Goal: Navigation & Orientation: Find specific page/section

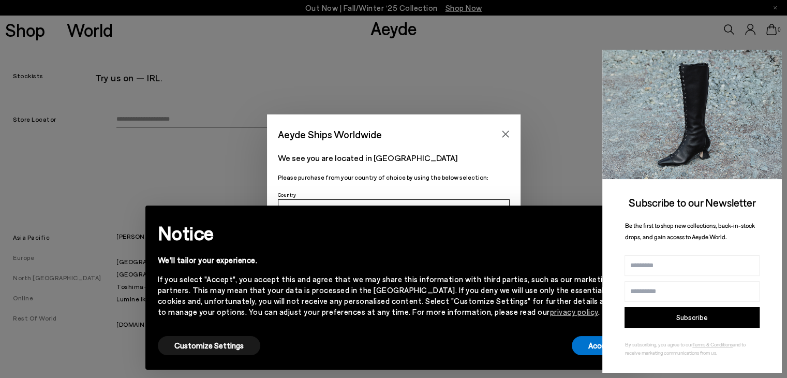
click at [771, 58] on icon at bounding box center [772, 58] width 5 height 5
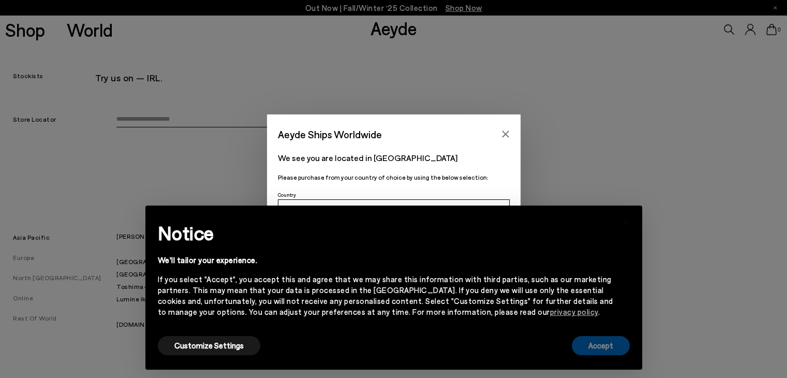
click at [610, 351] on button "Accept" at bounding box center [601, 345] width 58 height 19
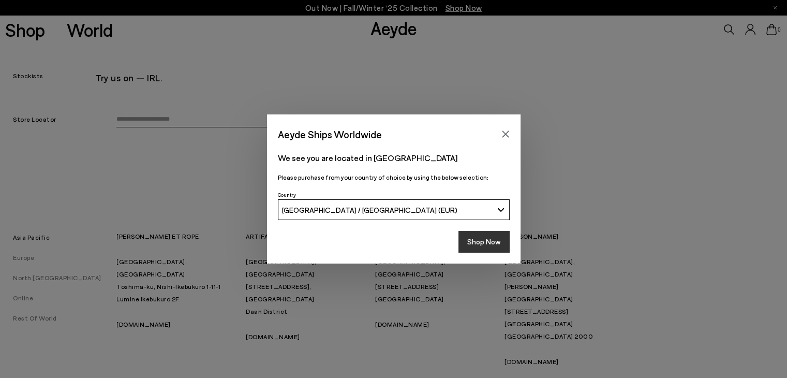
click at [476, 236] on button "Shop Now" at bounding box center [484, 242] width 51 height 22
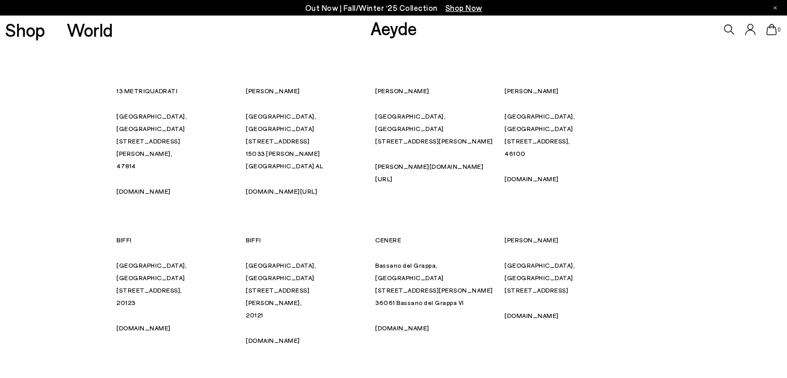
scroll to position [155, 0]
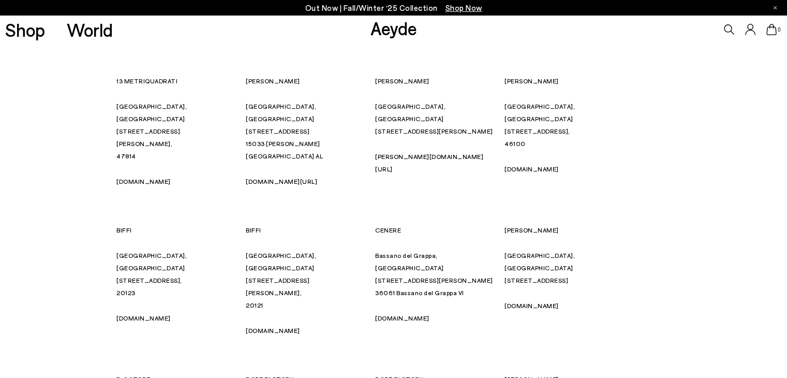
type input "*****"
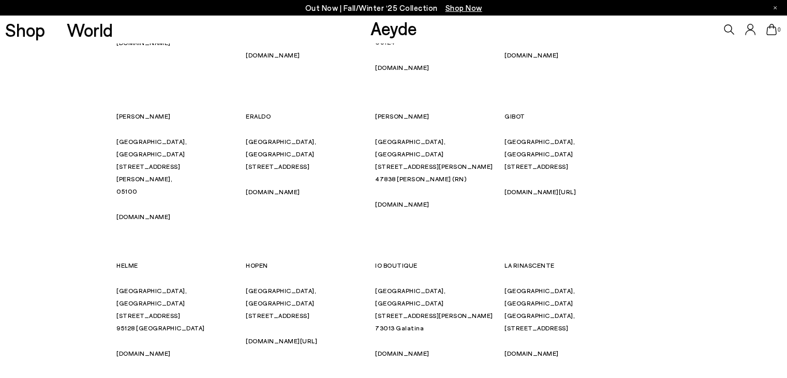
scroll to position [541, 0]
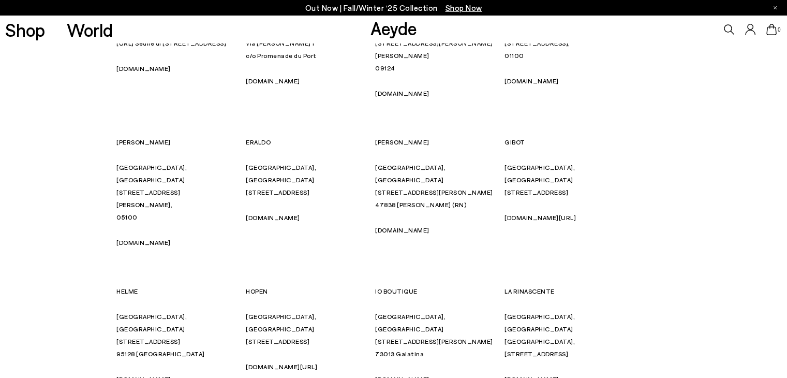
click at [522, 375] on link "[DOMAIN_NAME]" at bounding box center [532, 378] width 54 height 7
